Goal: Task Accomplishment & Management: Complete application form

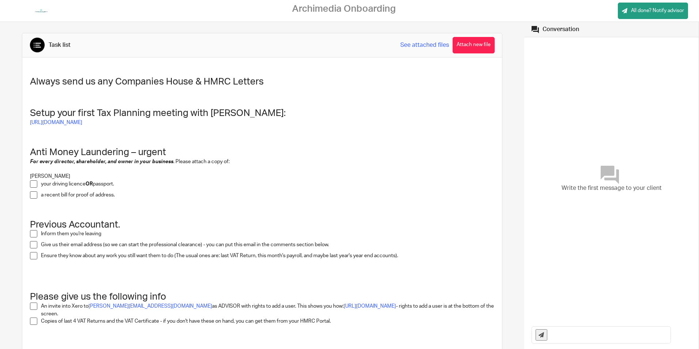
click at [33, 182] on span at bounding box center [33, 183] width 7 height 7
click at [33, 195] on span at bounding box center [33, 194] width 7 height 7
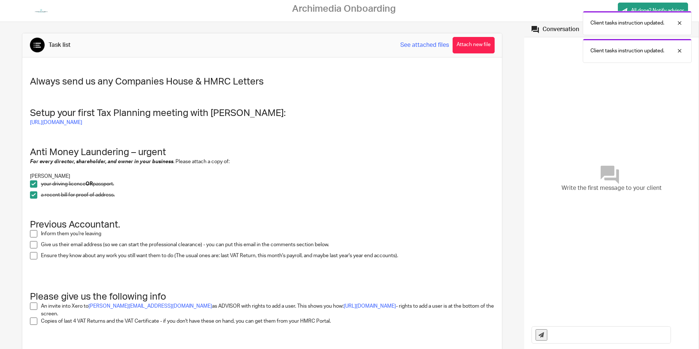
click at [477, 39] on div "Client tasks instruction updated. Client tasks instruction updated." at bounding box center [520, 35] width 342 height 56
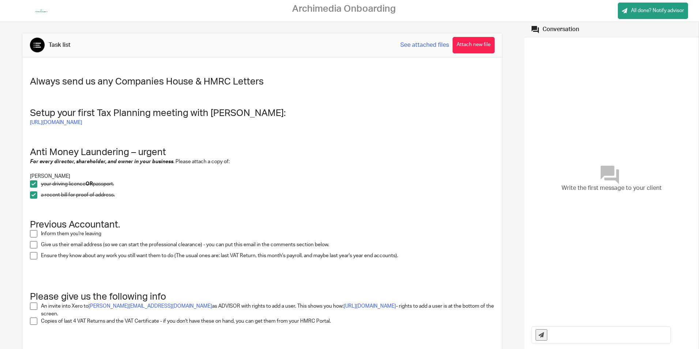
click at [463, 48] on div "Client tasks instruction updated. Client tasks instruction updated." at bounding box center [520, 35] width 342 height 56
click at [473, 48] on button "Attach new file" at bounding box center [473, 45] width 42 height 16
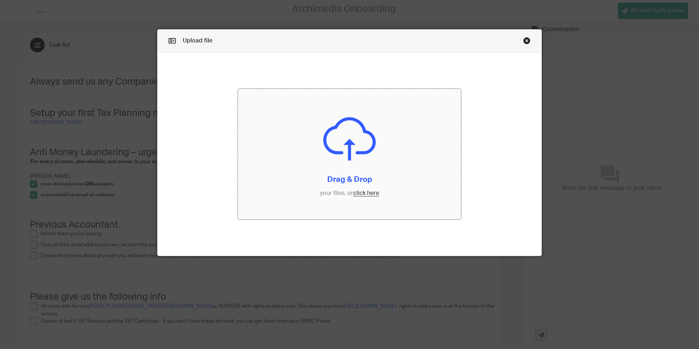
click at [354, 196] on input "file" at bounding box center [349, 154] width 223 height 130
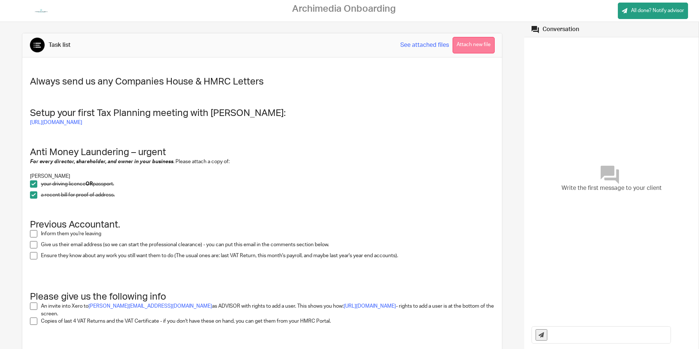
click at [473, 45] on button "Attach new file" at bounding box center [473, 45] width 42 height 16
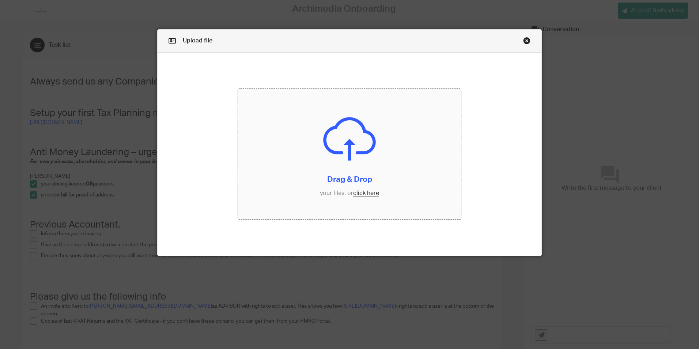
click at [350, 145] on input "file" at bounding box center [349, 154] width 223 height 130
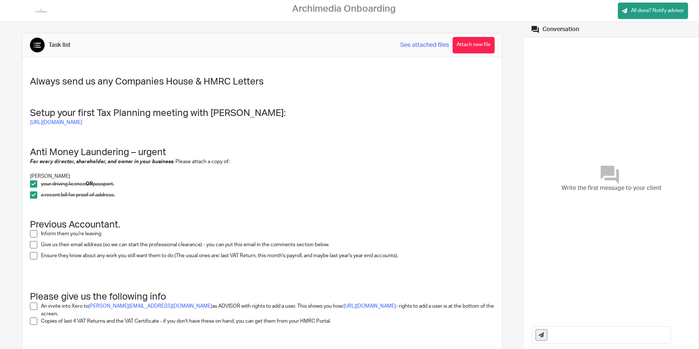
scroll to position [146, 0]
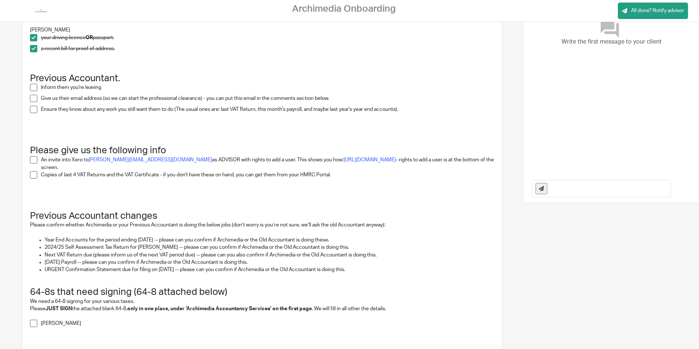
click at [35, 86] on span at bounding box center [33, 87] width 7 height 7
click at [33, 99] on span at bounding box center [33, 98] width 7 height 7
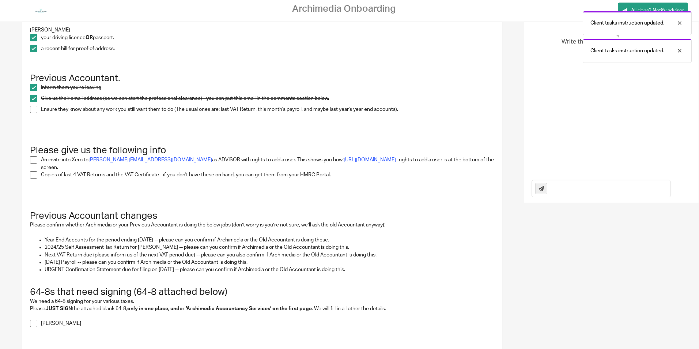
click at [29, 115] on div "Always send us any Companies House & HMRC Letters Setup your first Tax Planning…" at bounding box center [262, 163] width 472 height 484
click at [38, 108] on li "Ensure they know about any work you still want them to do (The usual ones are: …" at bounding box center [262, 111] width 465 height 11
click at [34, 108] on span at bounding box center [33, 109] width 7 height 7
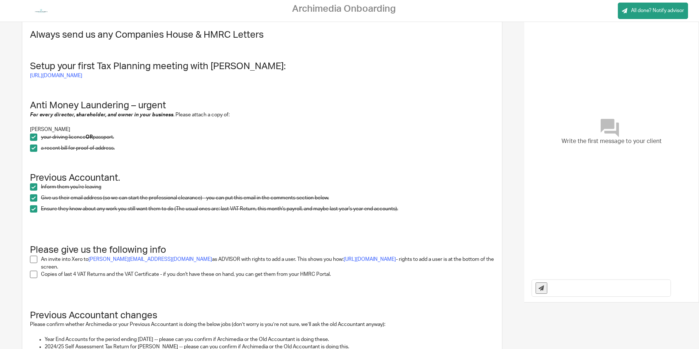
scroll to position [16, 0]
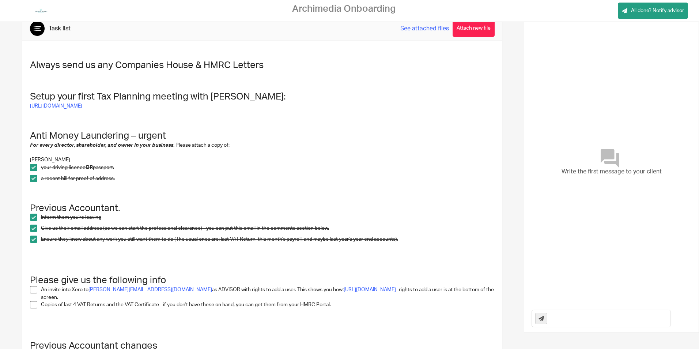
click at [576, 316] on input "text" at bounding box center [611, 318] width 120 height 16
paste input "ldouglas@ssgpartnerships.co.uk"
click at [587, 318] on input "Hello team, my acciuntant is Lisa ldouglas@ssgpartnerships.co.uk" at bounding box center [611, 318] width 120 height 16
click at [586, 319] on input "Hello team, my acciuntant is Lisa ldouglas@ssgpartnerships.co.uk" at bounding box center [611, 318] width 120 height 16
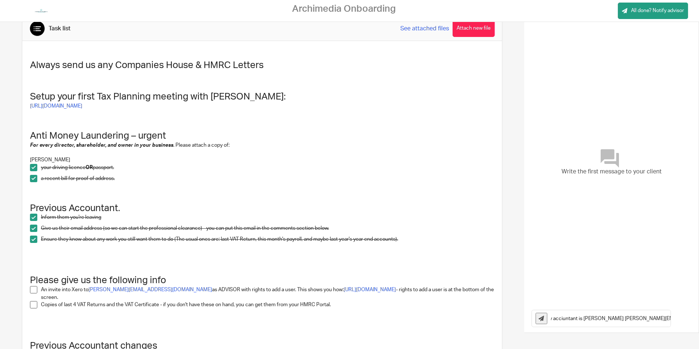
click at [560, 318] on input "Hello team, my acciuntant is Lisa Douglas ldouglas@ssgpartnerships.co.uk" at bounding box center [611, 318] width 120 height 16
click at [557, 318] on input "Hello team, my acciuntant is Lisa Douglas ldouglas@ssgpartnerships.co.uk" at bounding box center [611, 318] width 120 height 16
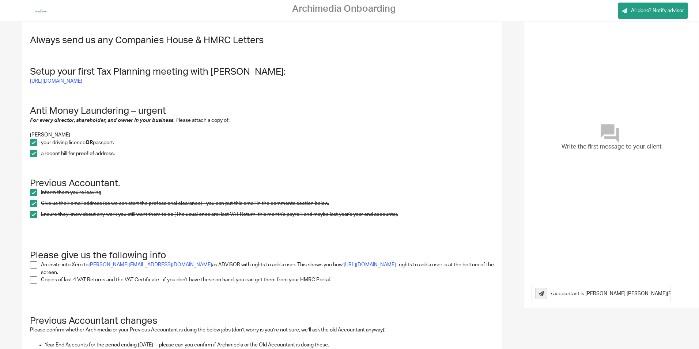
scroll to position [53, 0]
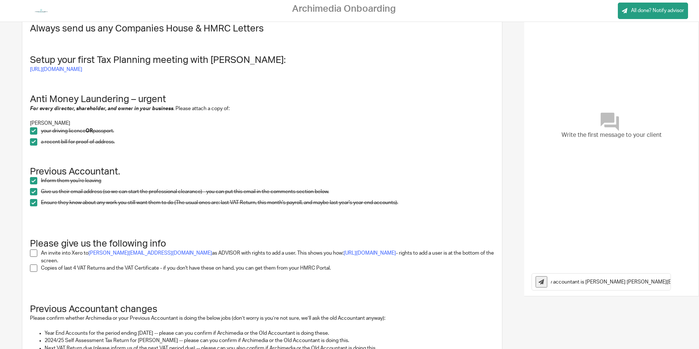
type input "Hello team, my accountant is [PERSON_NAME] [PERSON_NAME][EMAIL_ADDRESS][DOMAIN_…"
click at [532, 284] on div "Hello team, my accountant is [PERSON_NAME] [PERSON_NAME][EMAIL_ADDRESS][DOMAIN_…" at bounding box center [601, 281] width 139 height 16
drag, startPoint x: 532, startPoint y: 280, endPoint x: 557, endPoint y: 298, distance: 31.2
click at [535, 281] on button at bounding box center [541, 281] width 12 height 11
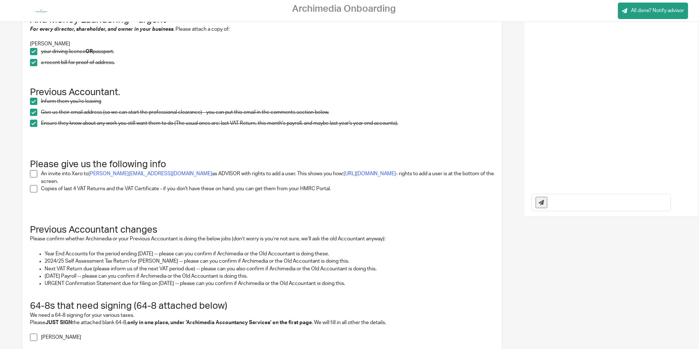
scroll to position [146, 0]
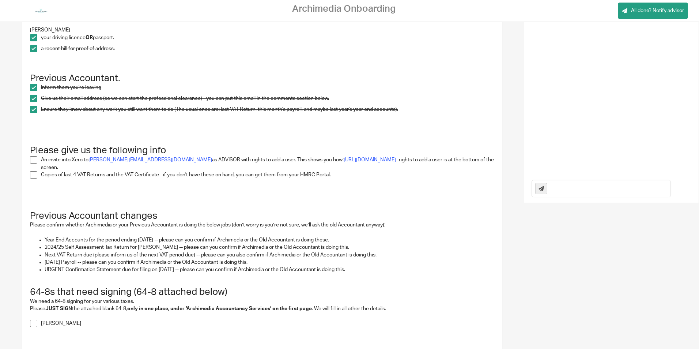
click at [382, 162] on link "[URL][DOMAIN_NAME]" at bounding box center [370, 159] width 52 height 5
drag, startPoint x: 88, startPoint y: 157, endPoint x: 166, endPoint y: 159, distance: 77.5
click at [166, 159] on p "An invite into Xero to chris@archimediaaccounts.co.uk as ADVISOR with rights to…" at bounding box center [268, 163] width 454 height 15
copy p "[PERSON_NAME][EMAIL_ADDRESS][DOMAIN_NAME]"
click at [302, 186] on p at bounding box center [268, 181] width 454 height 7
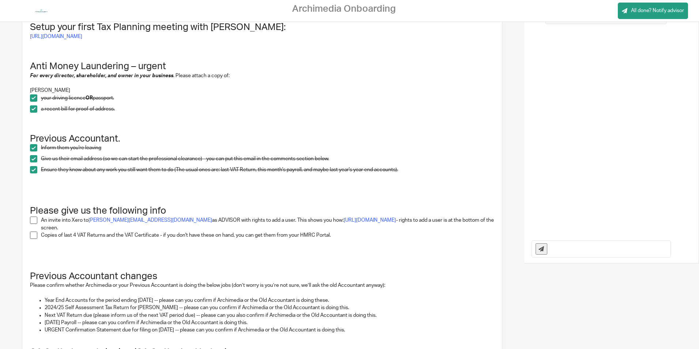
scroll to position [0, 0]
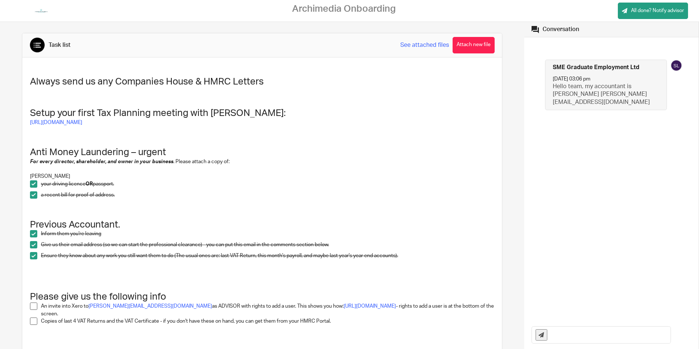
drag, startPoint x: 467, startPoint y: 45, endPoint x: 472, endPoint y: 50, distance: 6.5
click at [468, 45] on button "Attach new file" at bounding box center [473, 45] width 42 height 16
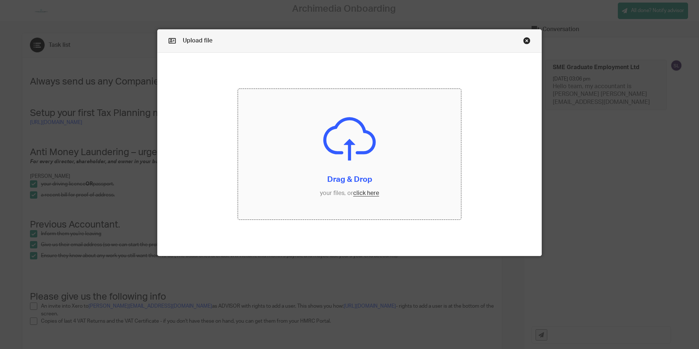
click at [345, 163] on input "file" at bounding box center [349, 154] width 223 height 130
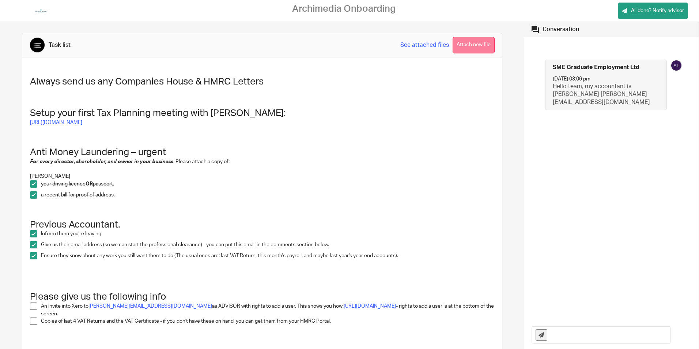
click at [477, 44] on button "Attach new file" at bounding box center [473, 45] width 42 height 16
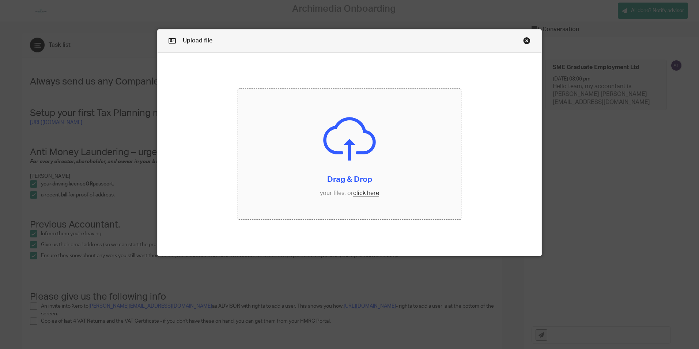
click at [360, 154] on input "file" at bounding box center [349, 154] width 223 height 130
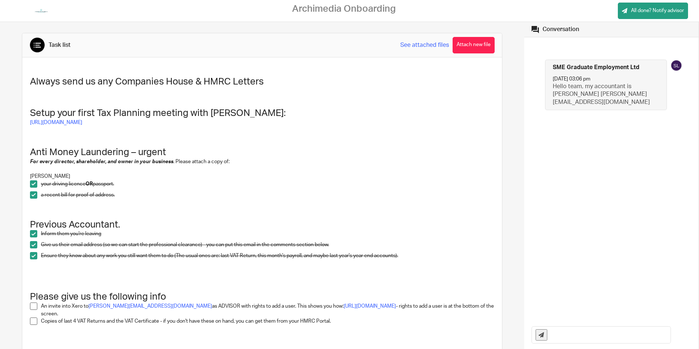
click at [477, 40] on button "Attach new file" at bounding box center [473, 45] width 42 height 16
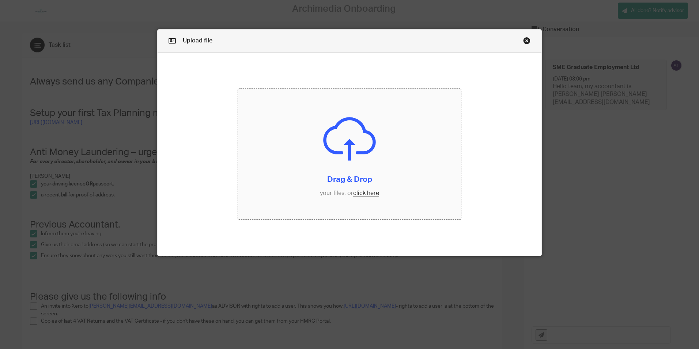
click at [364, 152] on input "file" at bounding box center [349, 154] width 223 height 130
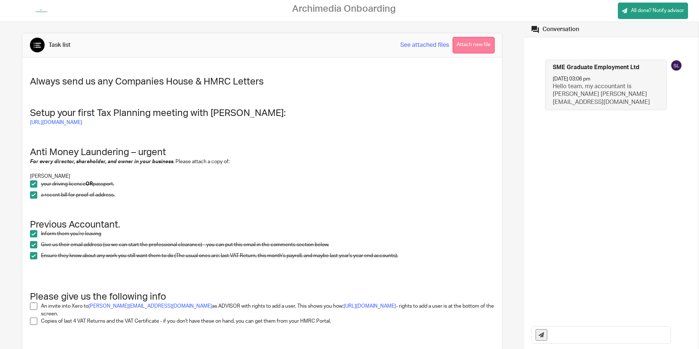
click at [463, 45] on button "Attach new file" at bounding box center [473, 45] width 42 height 16
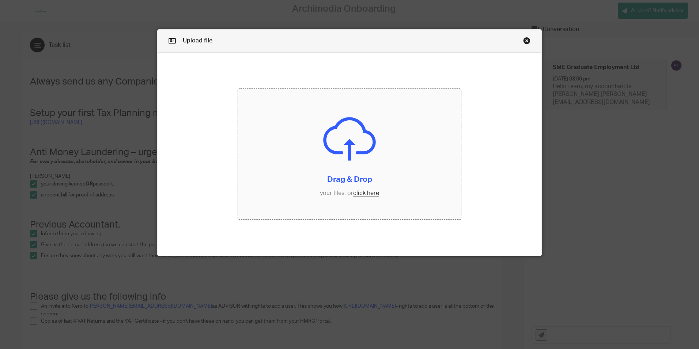
click at [441, 128] on input "file" at bounding box center [349, 154] width 223 height 130
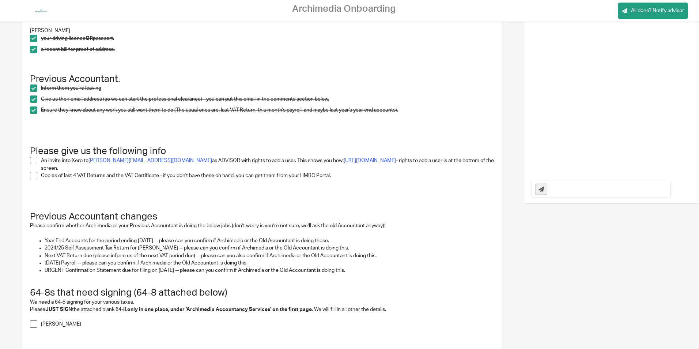
scroll to position [146, 0]
click at [34, 176] on span at bounding box center [33, 174] width 7 height 7
click at [568, 185] on input "text" at bounding box center [611, 188] width 120 height 16
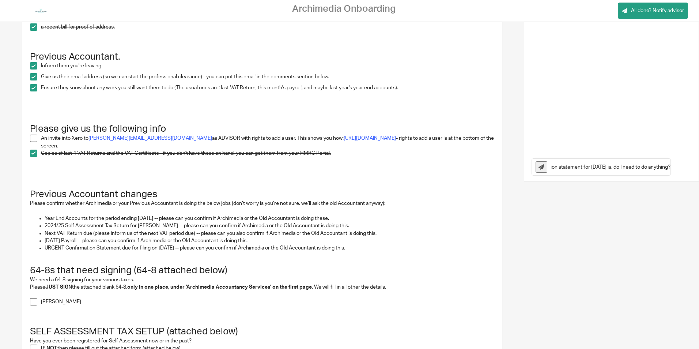
scroll to position [219, 0]
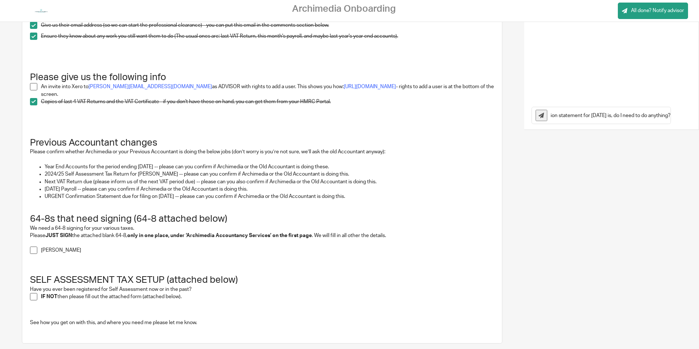
type input "Hello again, the old accountants have done the year end end accounts up to [DAT…"
click at [538, 116] on icon at bounding box center [540, 115] width 5 height 5
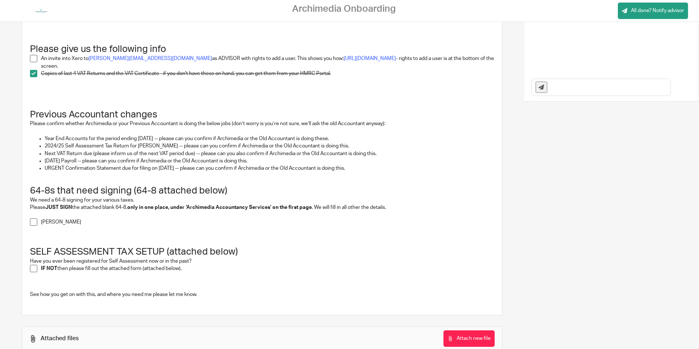
scroll to position [256, 0]
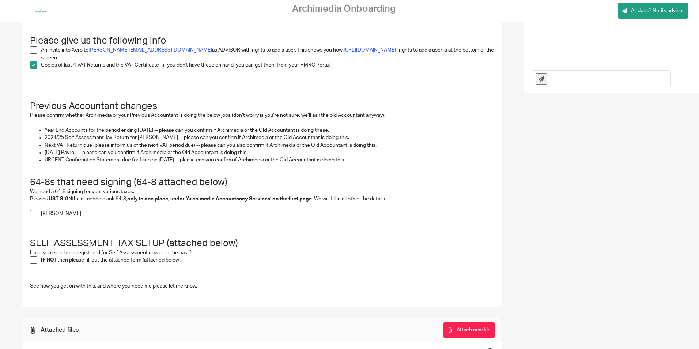
click at [35, 217] on span at bounding box center [33, 213] width 7 height 7
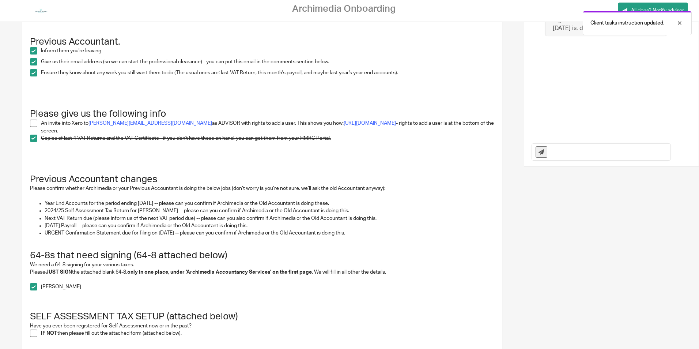
scroll to position [0, 0]
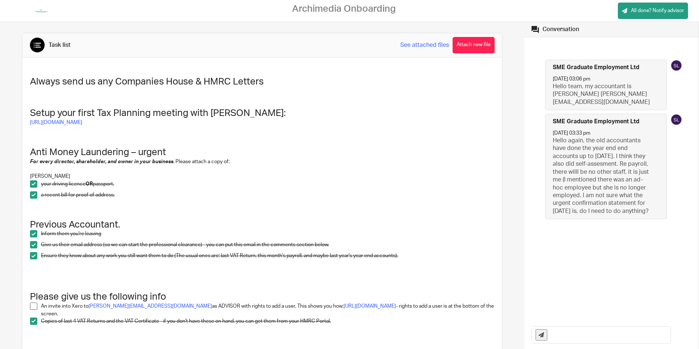
click at [428, 46] on link "See attached files" at bounding box center [424, 45] width 49 height 8
click at [432, 46] on link "See attached files" at bounding box center [424, 45] width 49 height 8
drag, startPoint x: 432, startPoint y: 46, endPoint x: 421, endPoint y: 45, distance: 11.0
click at [421, 45] on link "See attached files" at bounding box center [424, 45] width 49 height 8
click at [415, 45] on link "See attached files" at bounding box center [424, 45] width 49 height 8
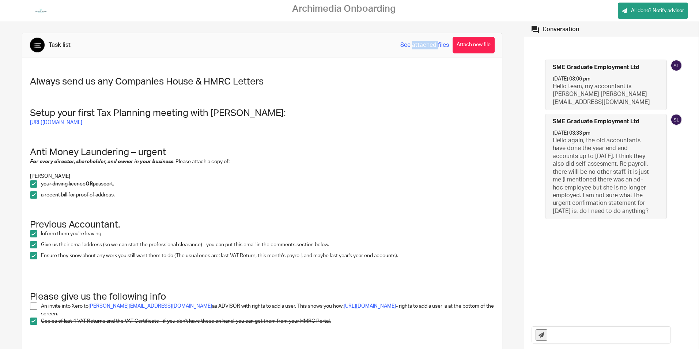
click at [415, 45] on link "See attached files" at bounding box center [424, 45] width 49 height 8
drag, startPoint x: 415, startPoint y: 45, endPoint x: 347, endPoint y: 75, distance: 74.1
click at [347, 75] on div "Always send us any Companies House & HMRC Letters Setup your first Tax Planning…" at bounding box center [262, 309] width 472 height 484
click at [400, 43] on link "See attached files" at bounding box center [424, 45] width 49 height 8
click at [419, 43] on link "See attached files" at bounding box center [424, 45] width 49 height 8
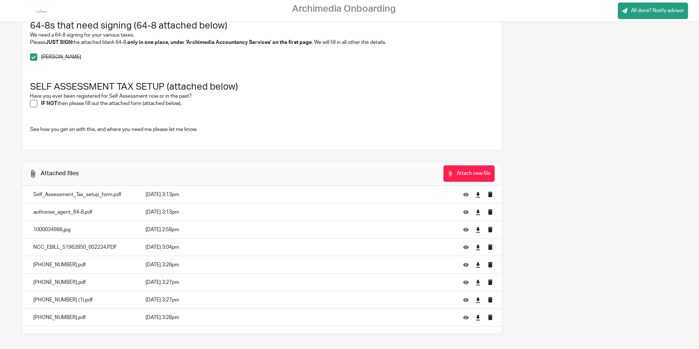
scroll to position [416, 0]
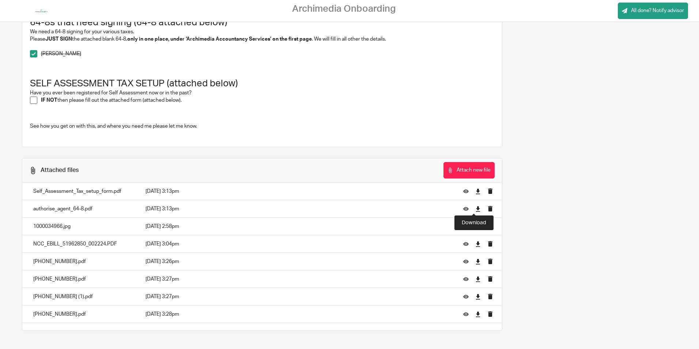
click at [475, 208] on icon at bounding box center [477, 208] width 5 height 5
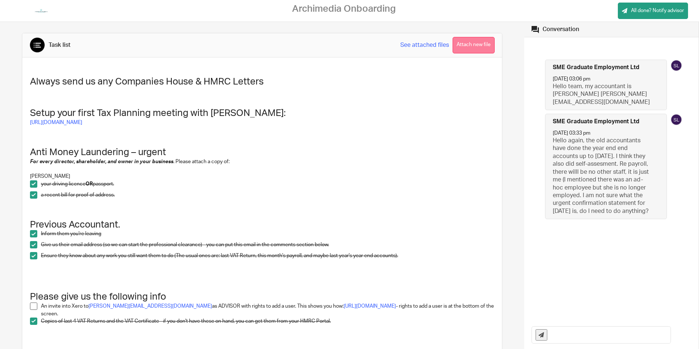
click at [469, 43] on button "Attach new file" at bounding box center [473, 45] width 42 height 16
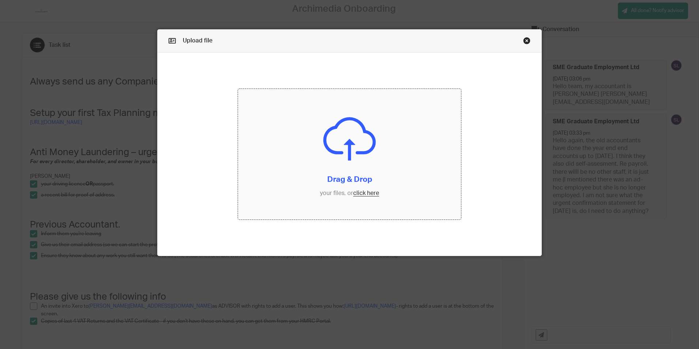
click at [343, 149] on input "file" at bounding box center [349, 154] width 223 height 130
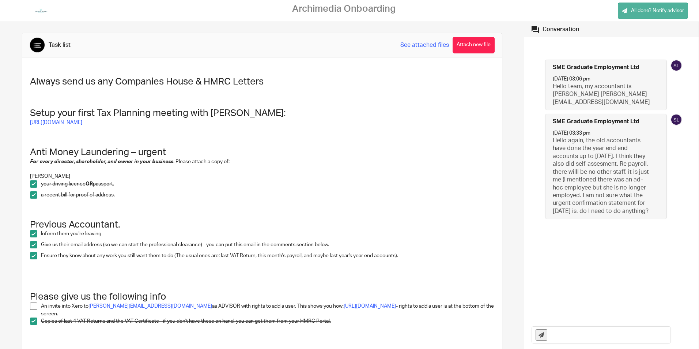
click at [666, 13] on span "All done? Notify advisor" at bounding box center [657, 10] width 53 height 7
